Goal: Find specific page/section: Find specific page/section

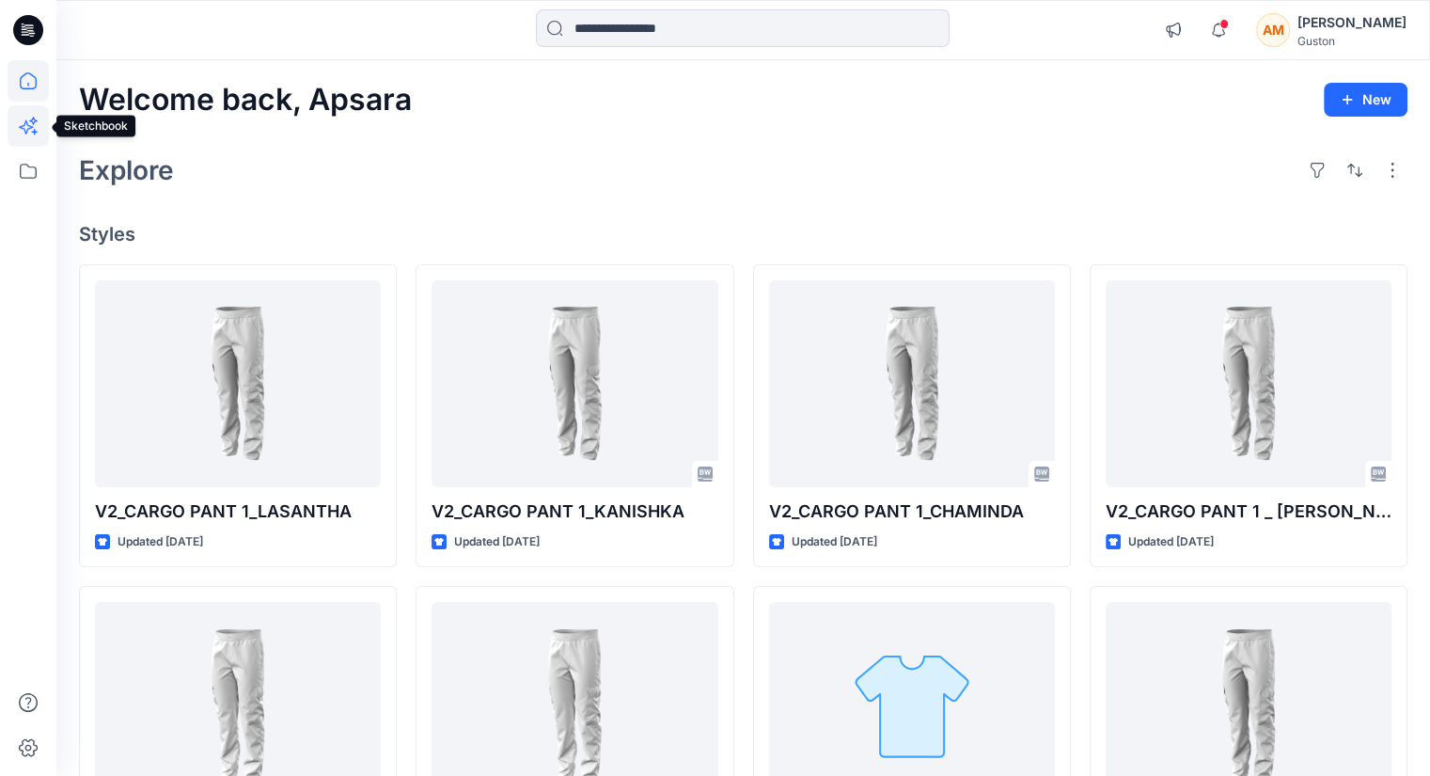
click at [30, 128] on icon at bounding box center [26, 127] width 14 height 14
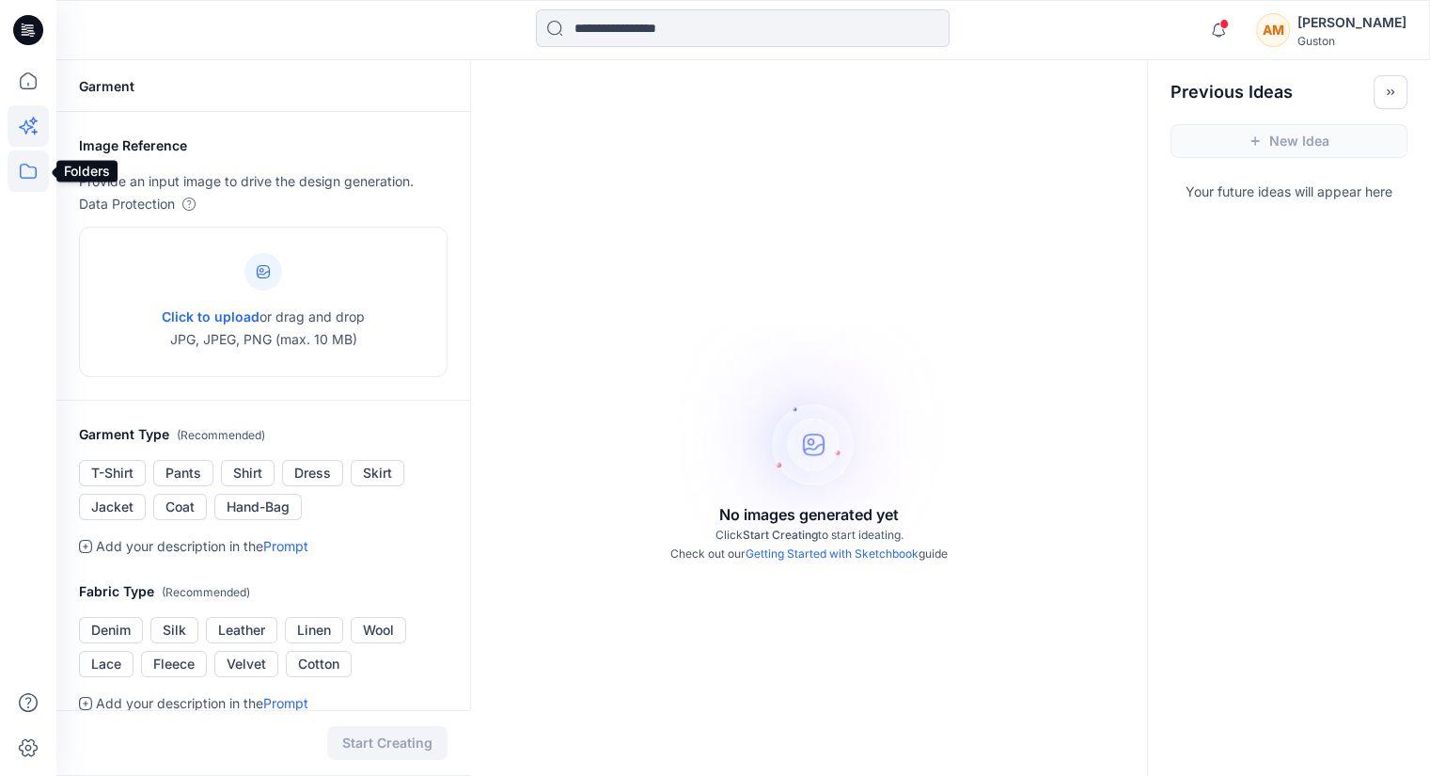
click at [14, 180] on icon at bounding box center [28, 170] width 41 height 41
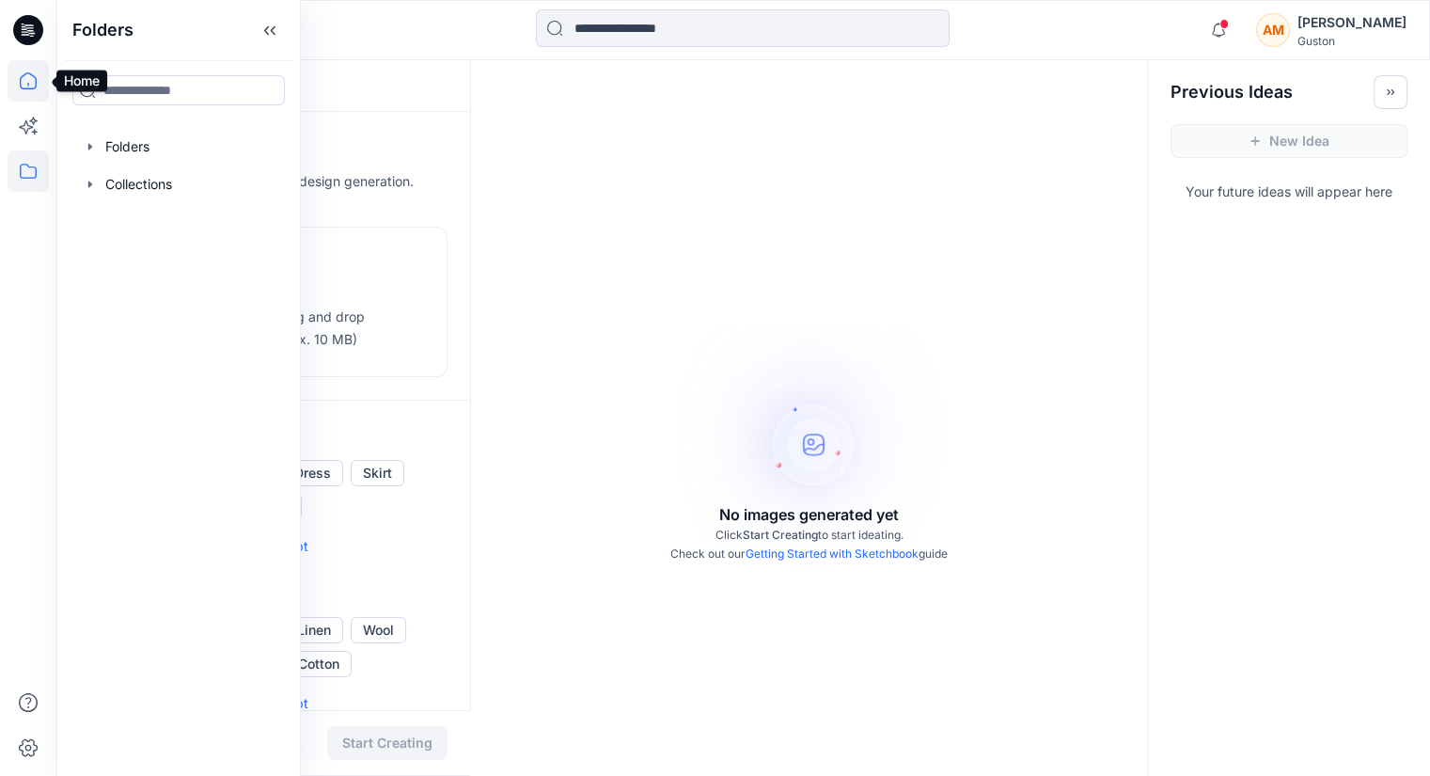
click at [30, 83] on icon at bounding box center [28, 80] width 41 height 41
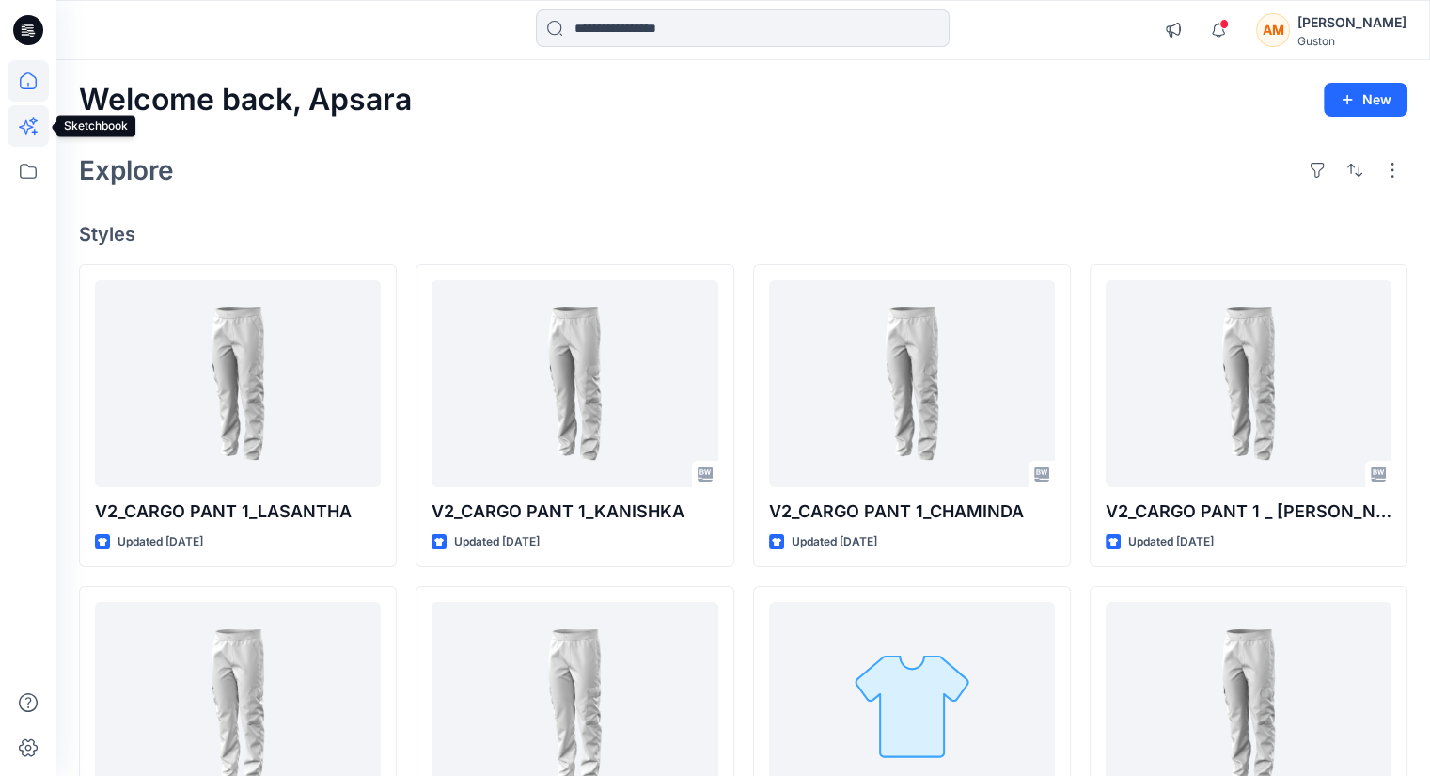
click at [27, 132] on icon at bounding box center [28, 125] width 41 height 41
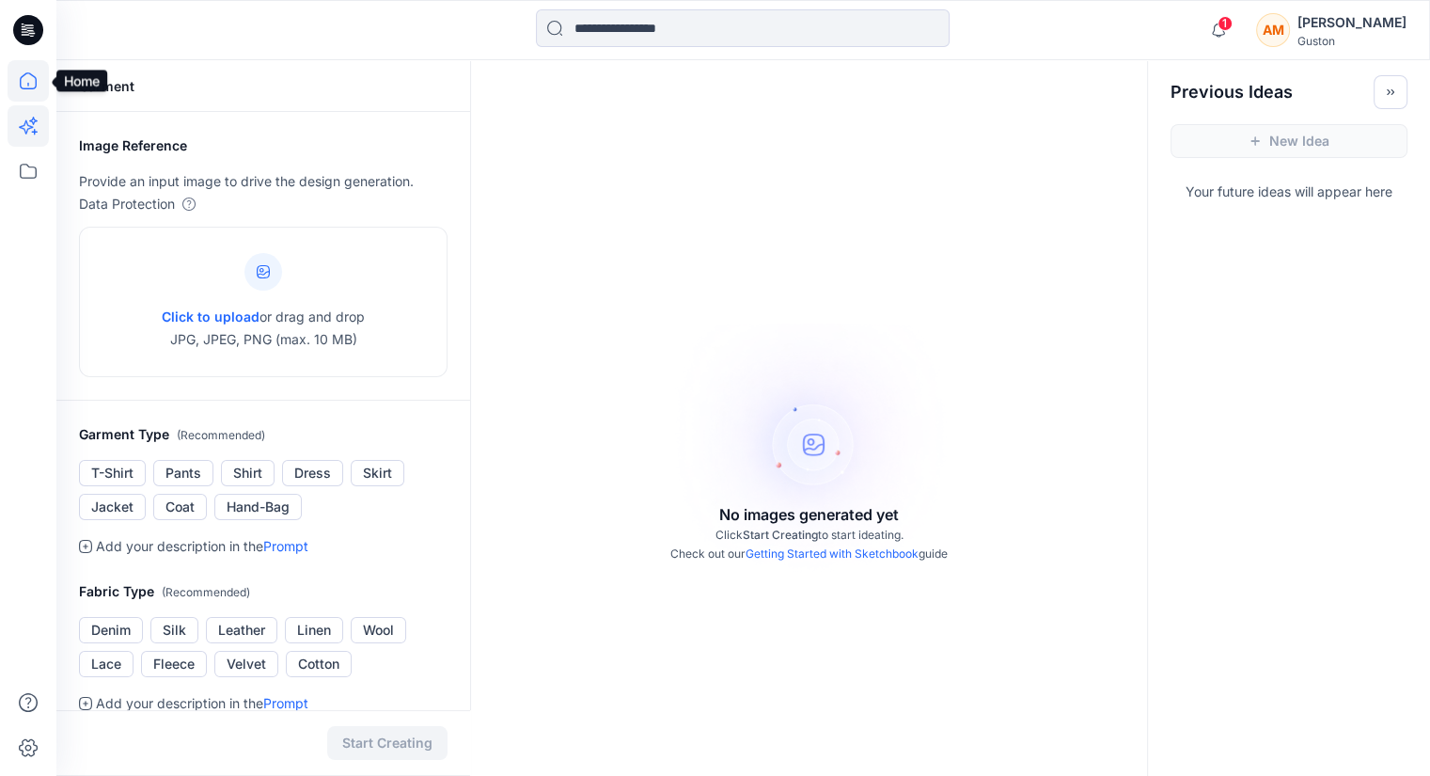
click at [30, 80] on icon at bounding box center [28, 80] width 41 height 41
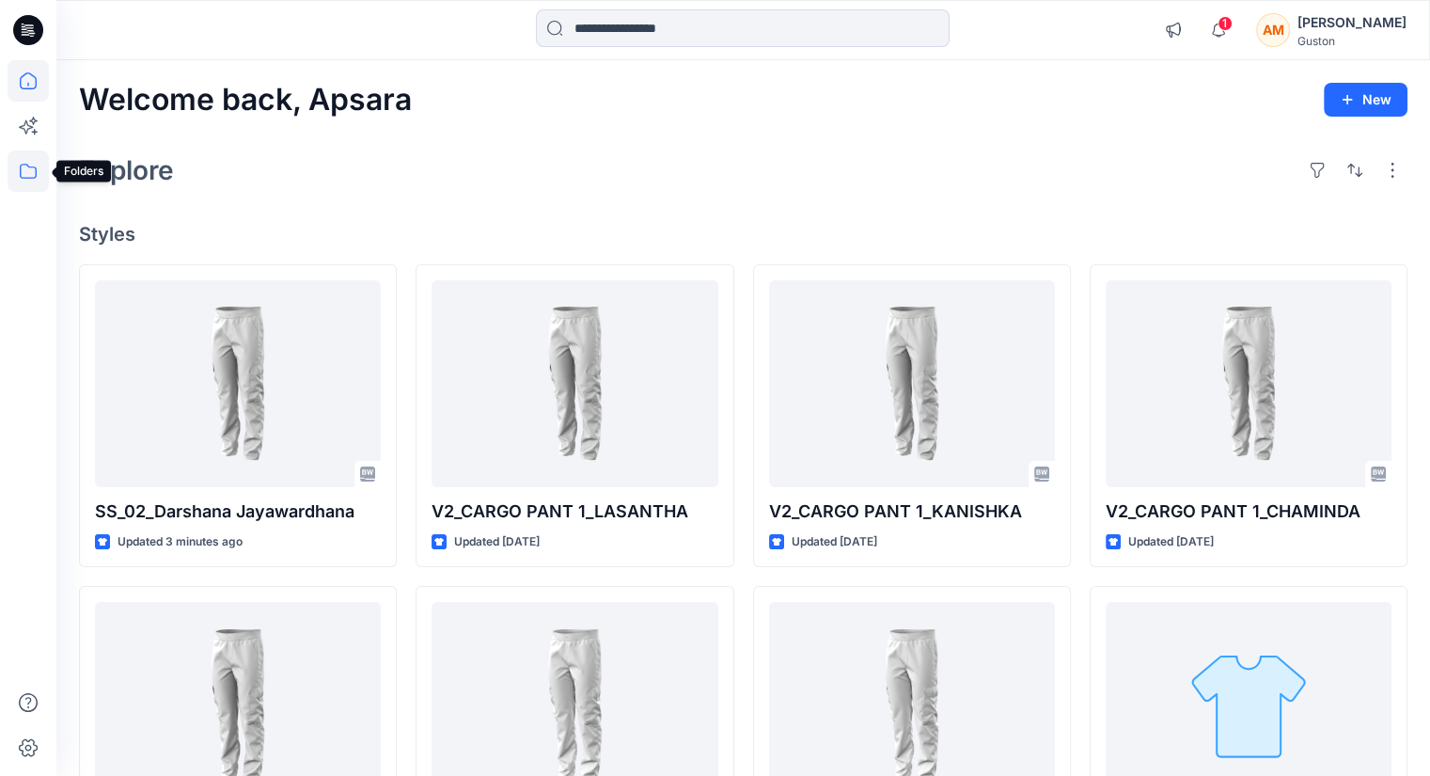
click at [26, 178] on icon at bounding box center [28, 171] width 17 height 15
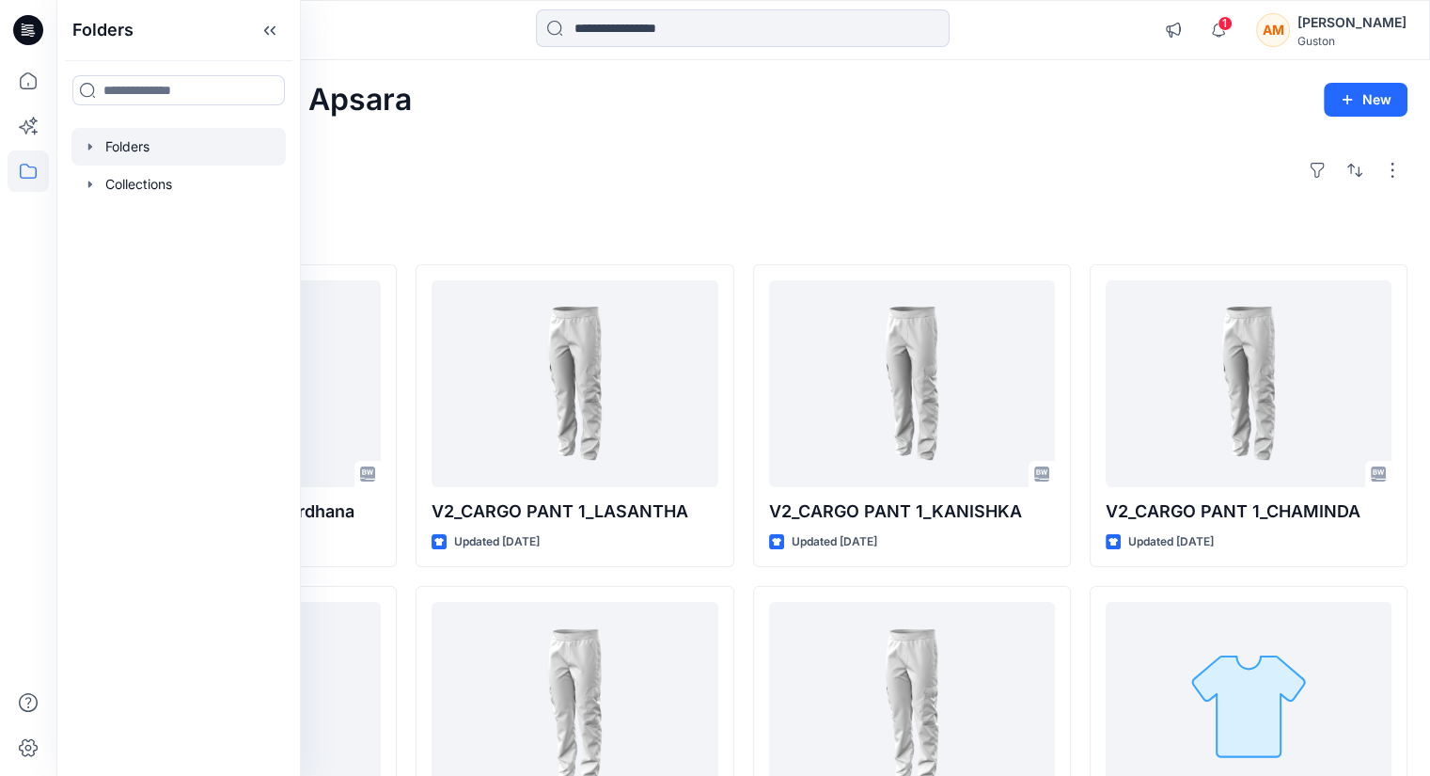
click at [168, 131] on div at bounding box center [178, 147] width 214 height 38
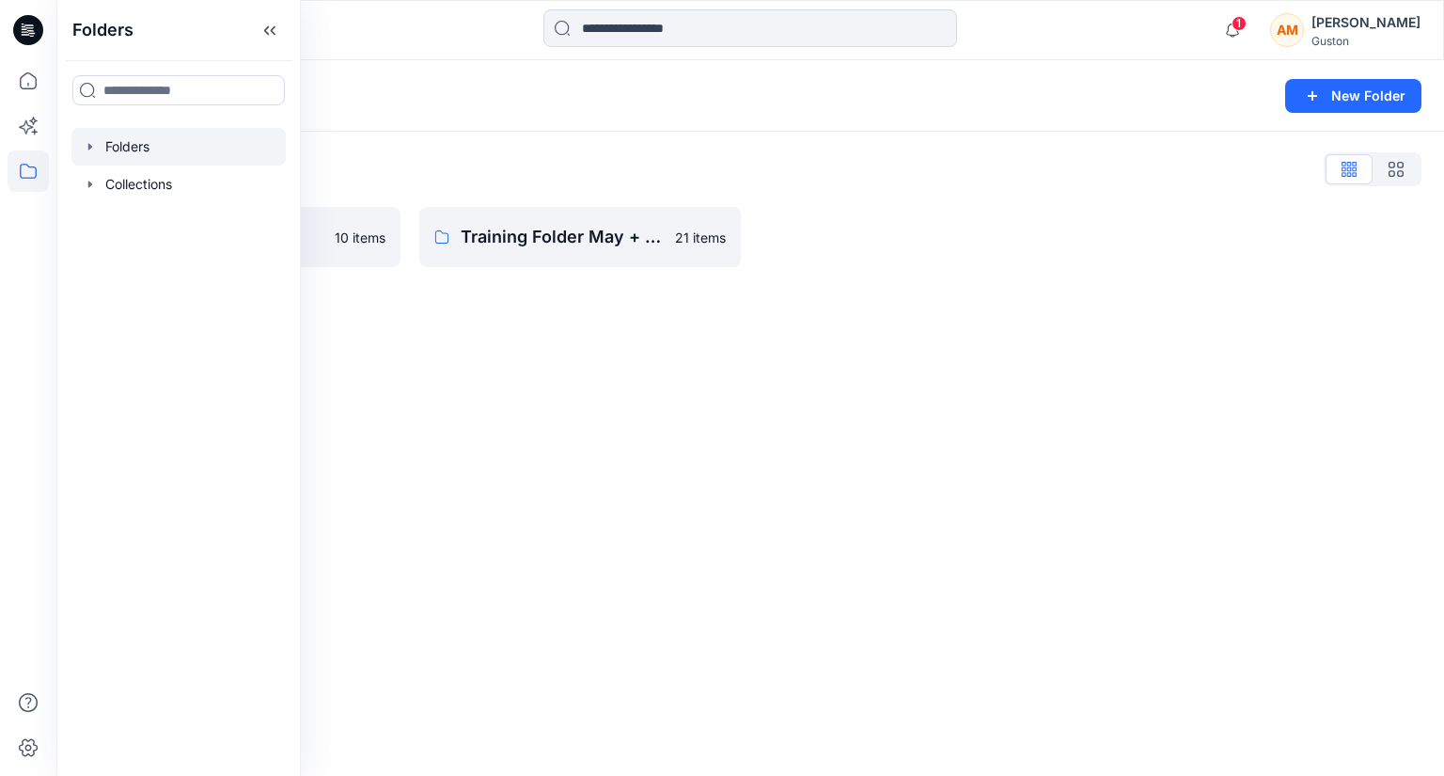
click at [902, 567] on div "Folders New Folder Folders List SL Training 2025 10 items Training Folder May +…" at bounding box center [750, 417] width 1388 height 715
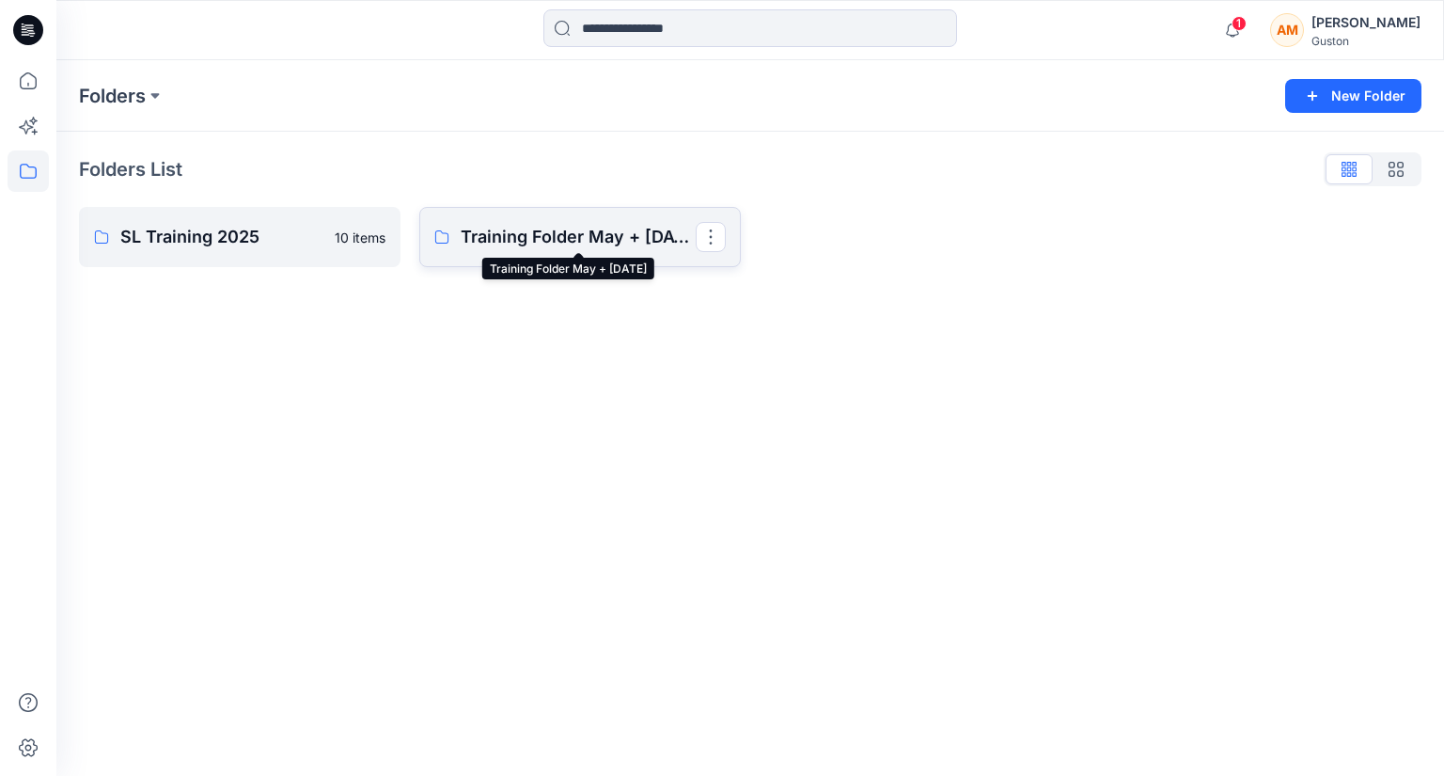
click at [545, 227] on p "Training Folder May + June 2025" at bounding box center [578, 237] width 235 height 26
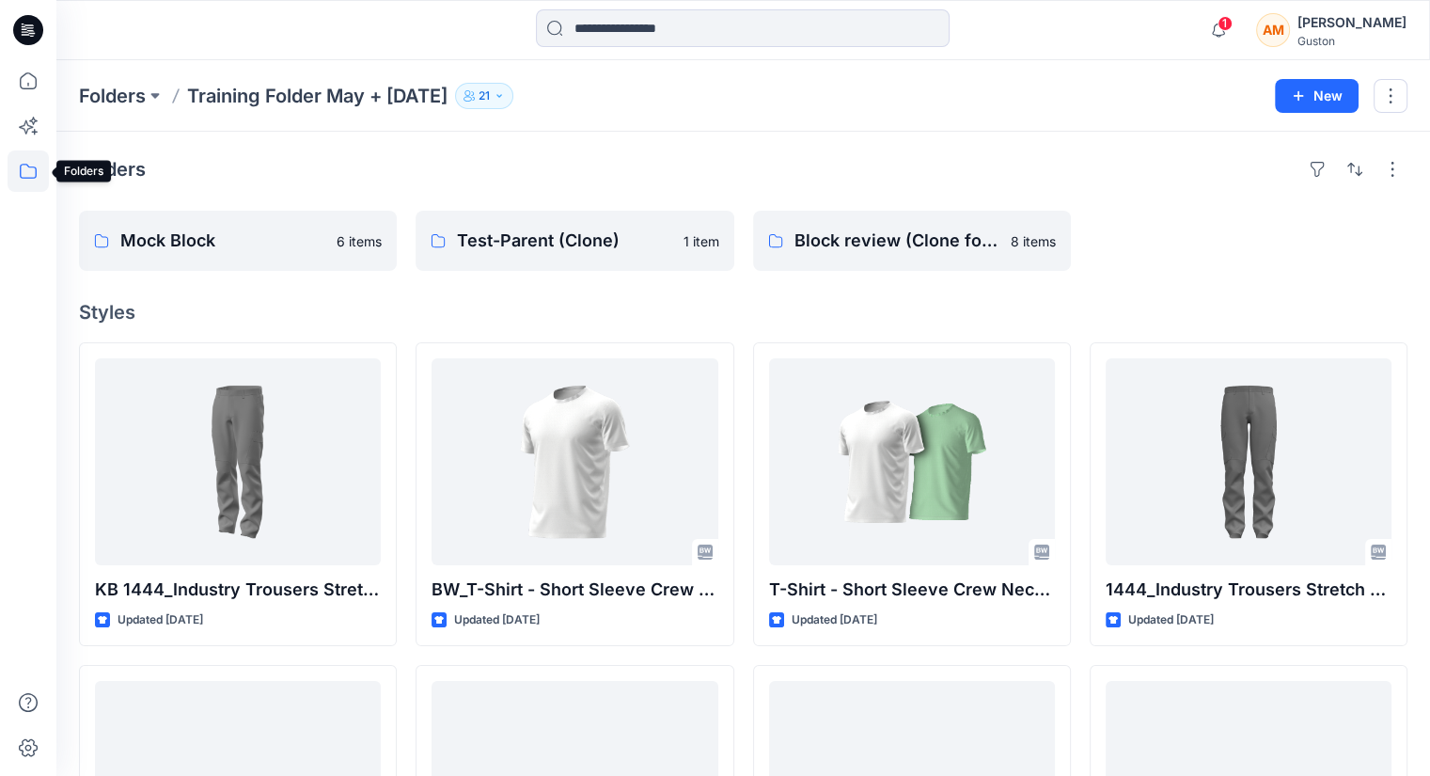
click at [28, 170] on icon at bounding box center [28, 170] width 41 height 41
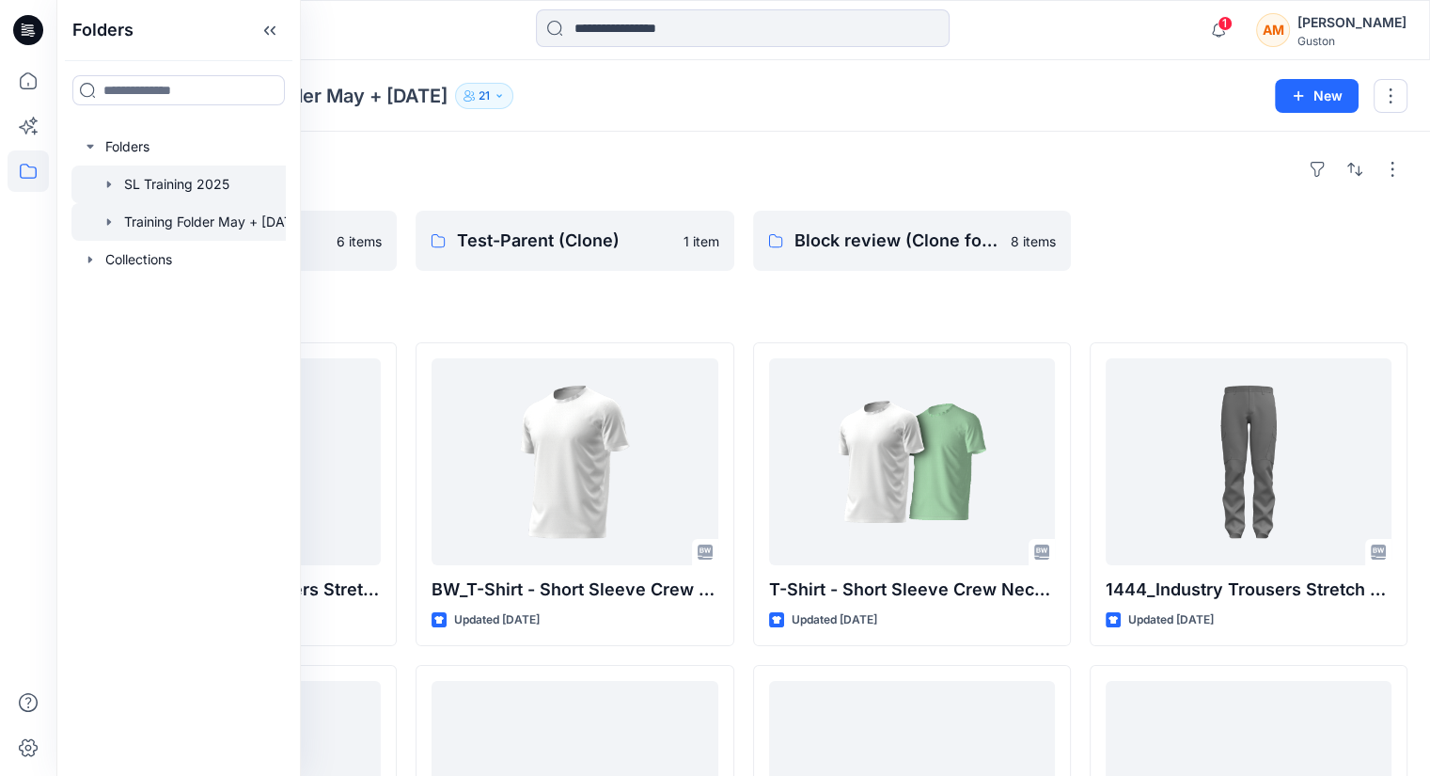
click at [145, 184] on div at bounding box center [193, 184] width 244 height 38
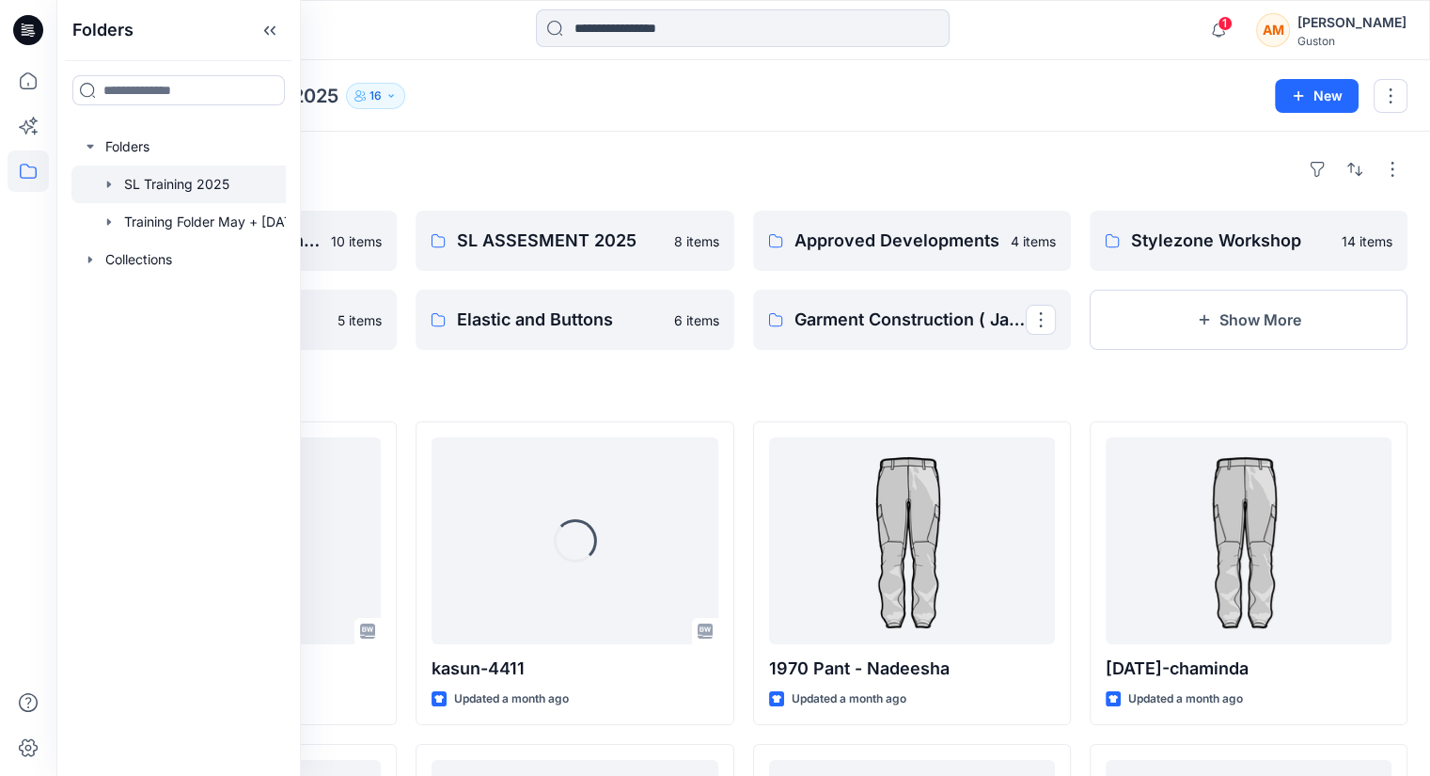
click at [773, 154] on div "Folders" at bounding box center [743, 169] width 1328 height 30
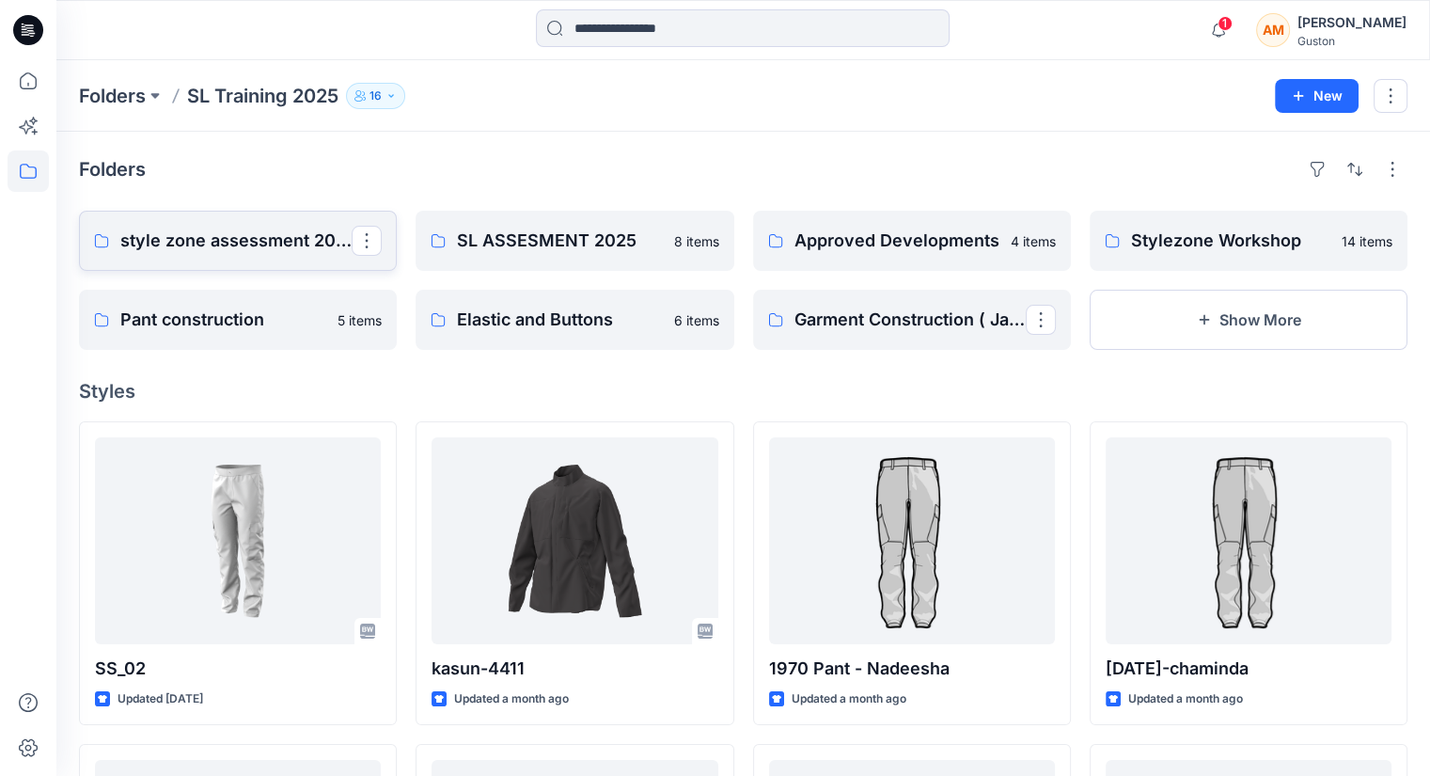
click at [217, 241] on p "style zone assessment 2025" at bounding box center [235, 241] width 231 height 26
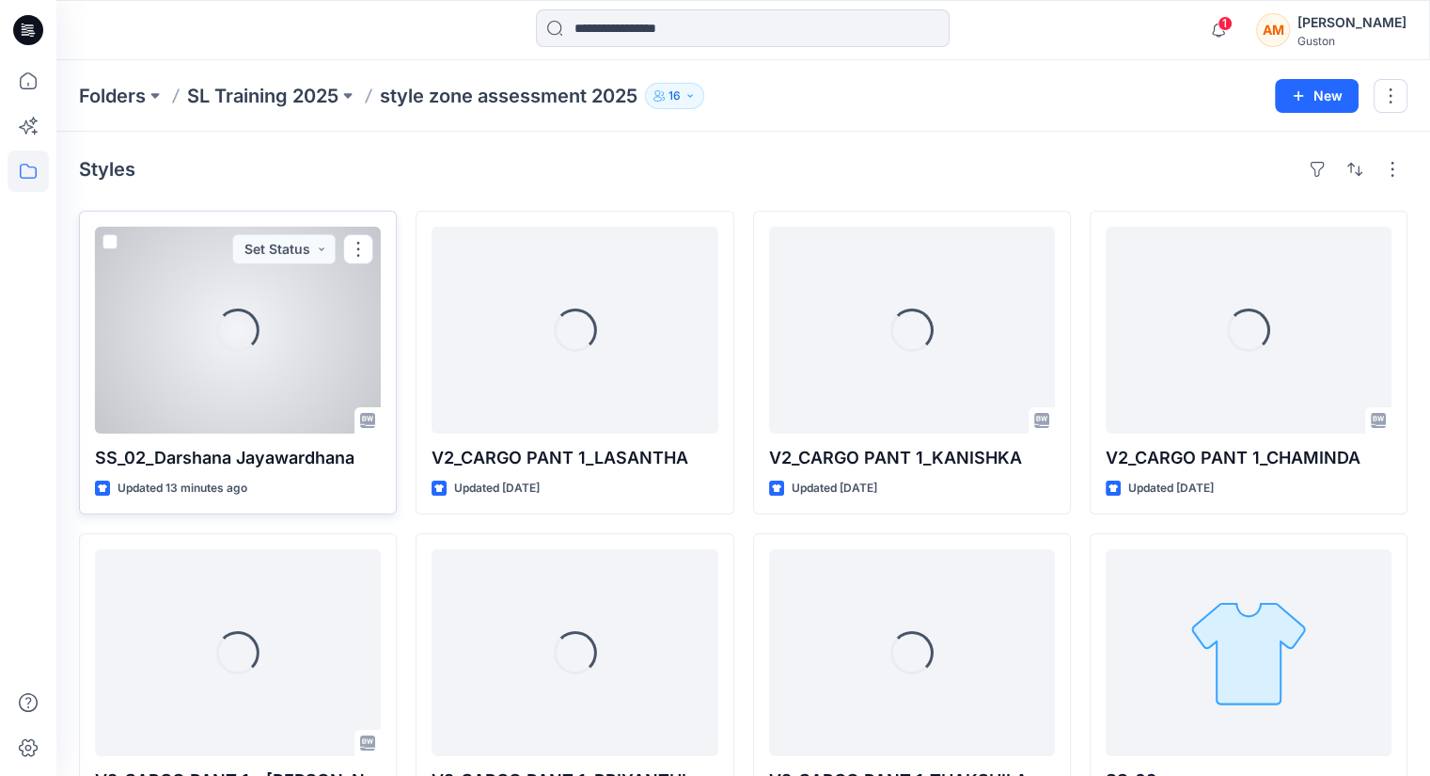
click at [305, 379] on div "Loading..." at bounding box center [238, 330] width 286 height 207
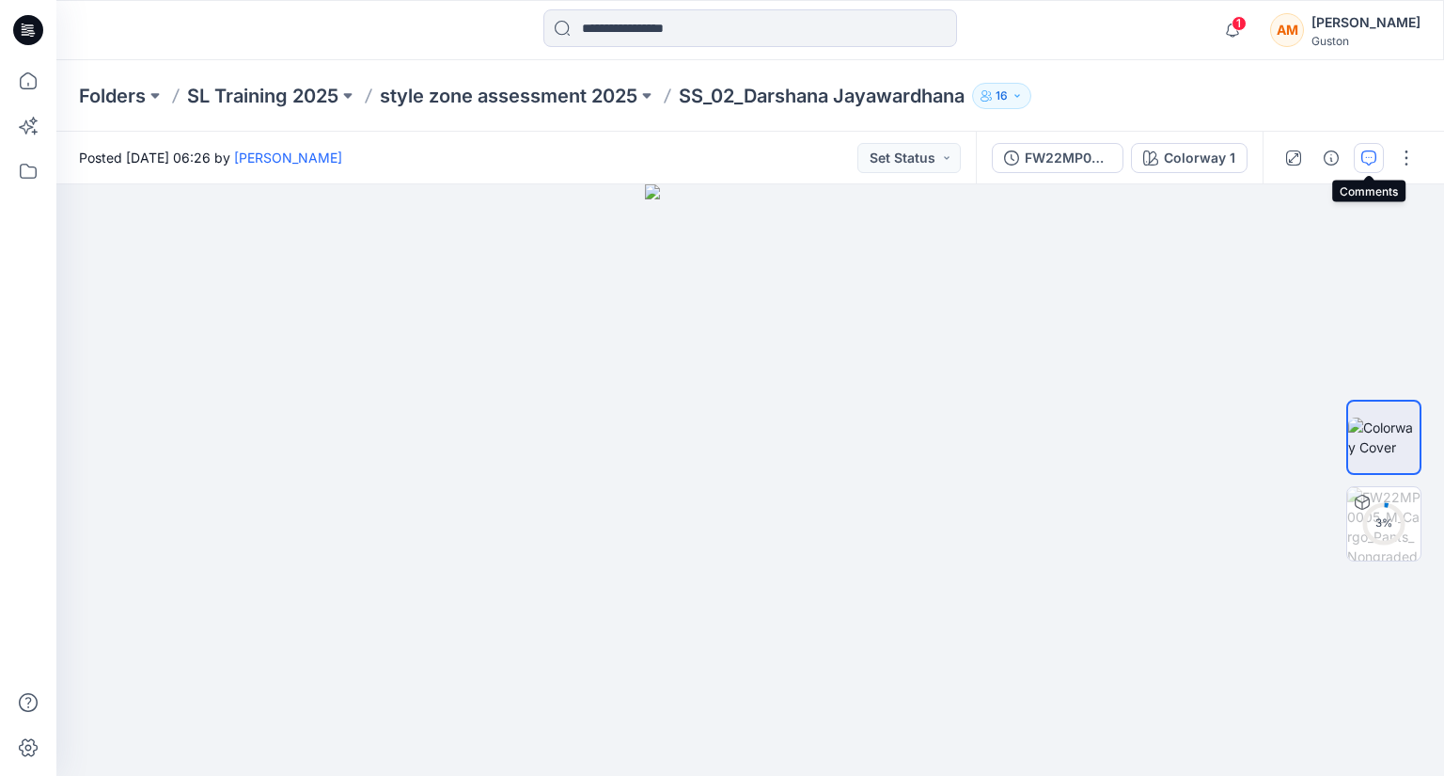
click at [1361, 150] on icon "button" at bounding box center [1368, 157] width 15 height 15
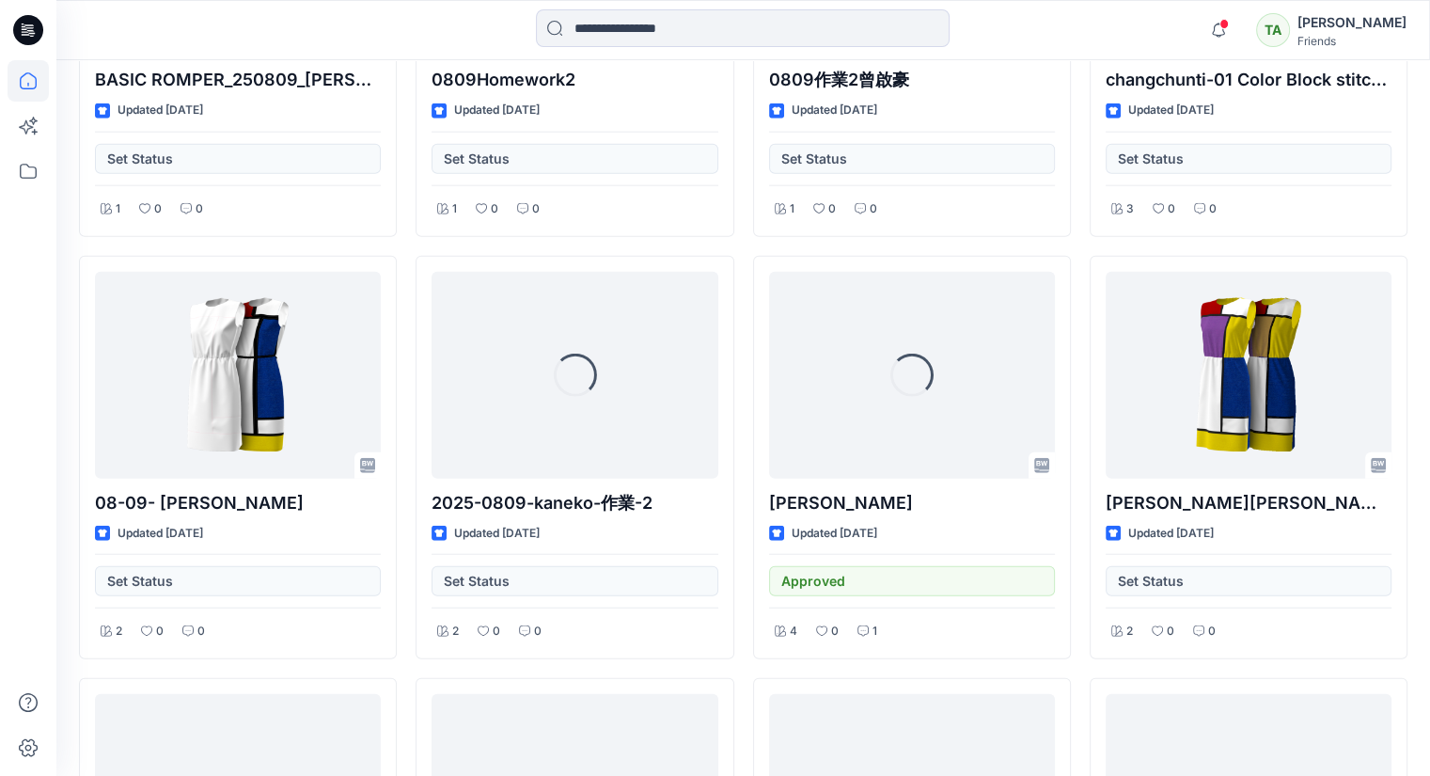
scroll to position [11392, 0]
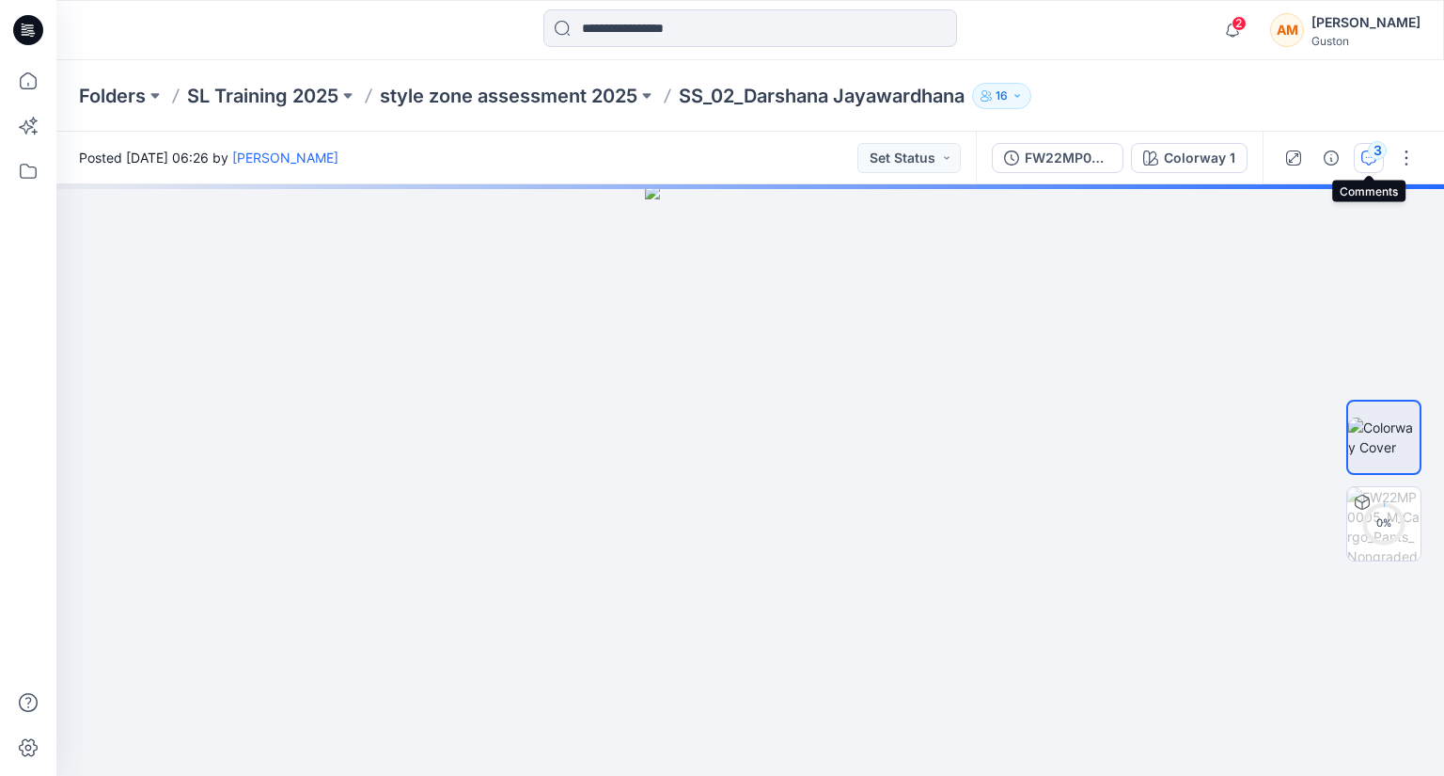
click at [1362, 153] on icon "button" at bounding box center [1368, 157] width 15 height 15
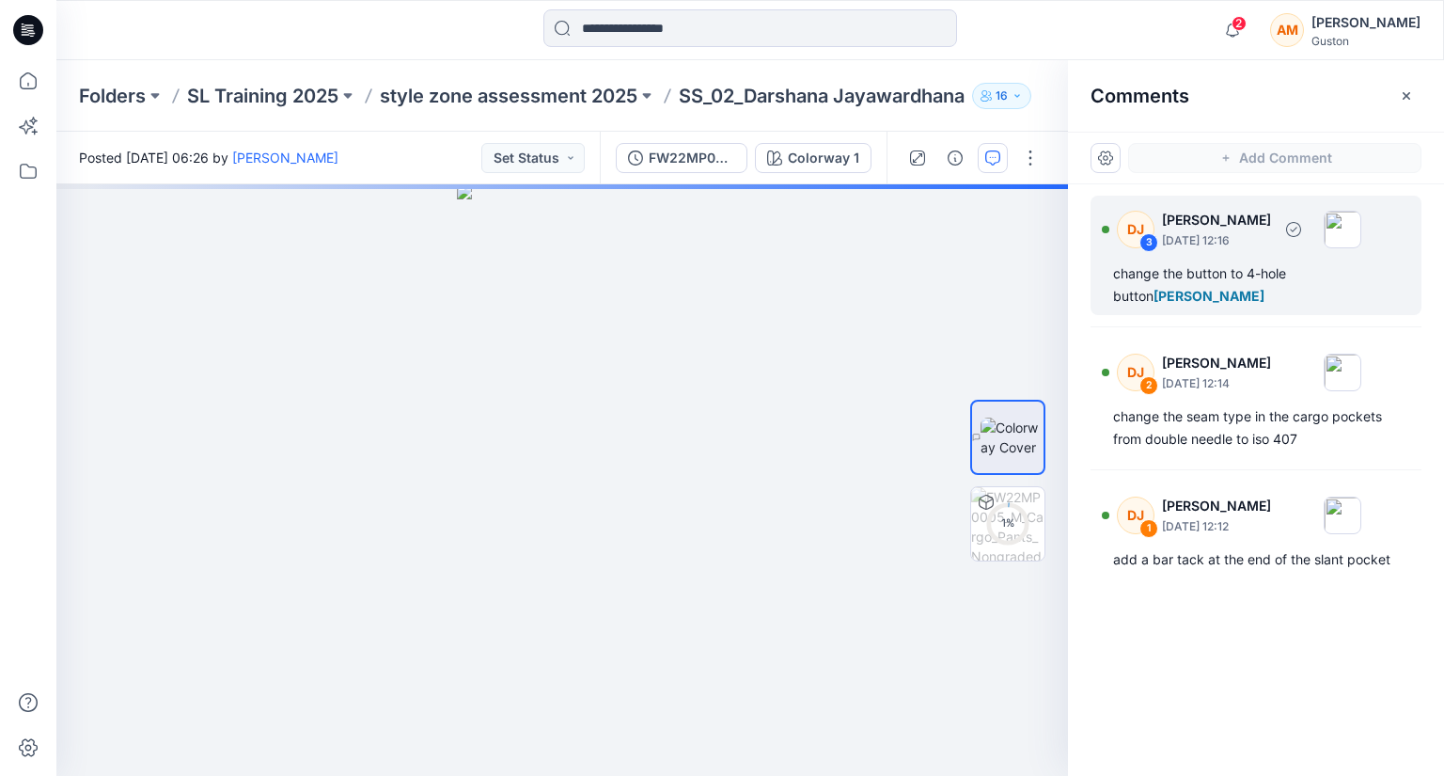
click at [1257, 249] on p "September 01, 2025 12:16" at bounding box center [1216, 240] width 109 height 19
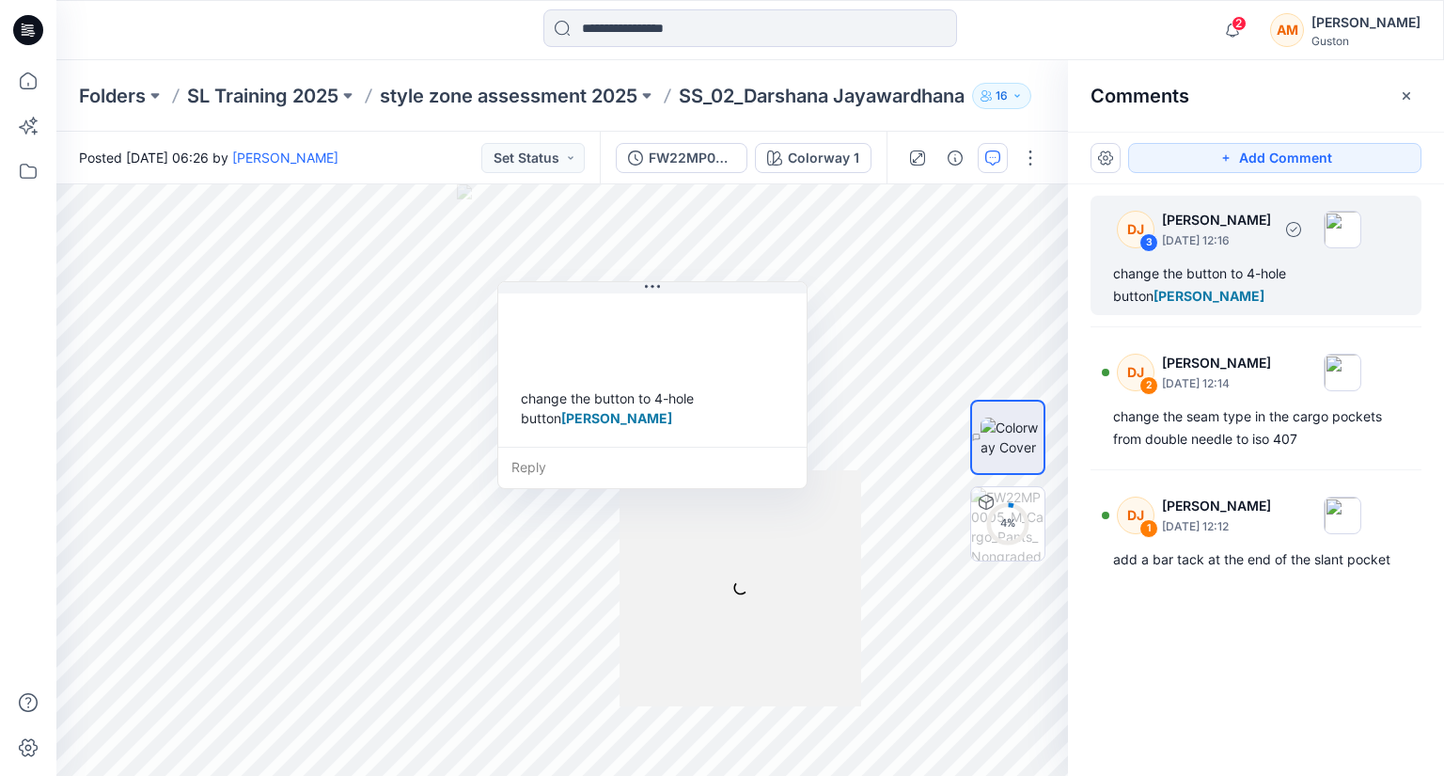
click at [1288, 260] on div "DJ 3 Darshana Jayawardhana September 01, 2025 12:16 change the button to 4-hole…" at bounding box center [1256, 255] width 331 height 119
